Goal: Browse casually

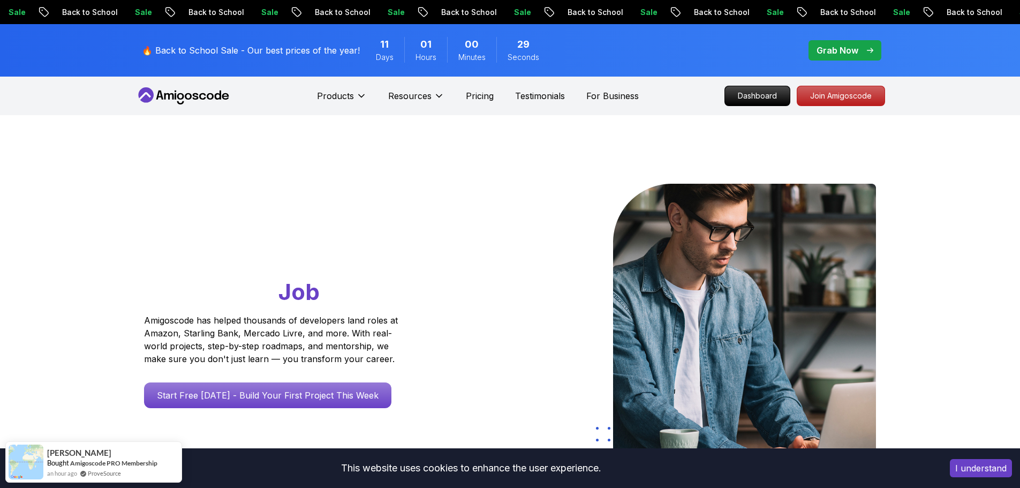
click at [978, 469] on button "I understand" at bounding box center [981, 468] width 62 height 18
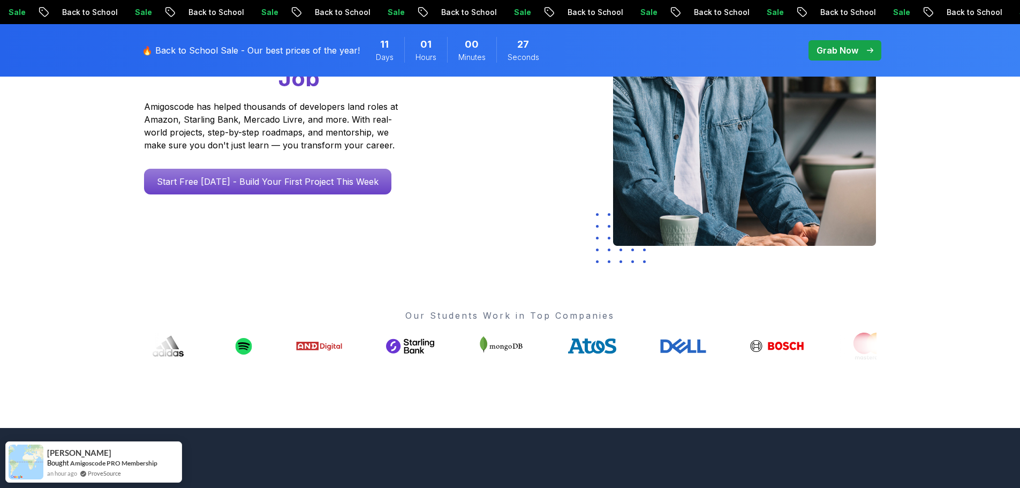
scroll to position [268, 0]
